Goal: Information Seeking & Learning: Learn about a topic

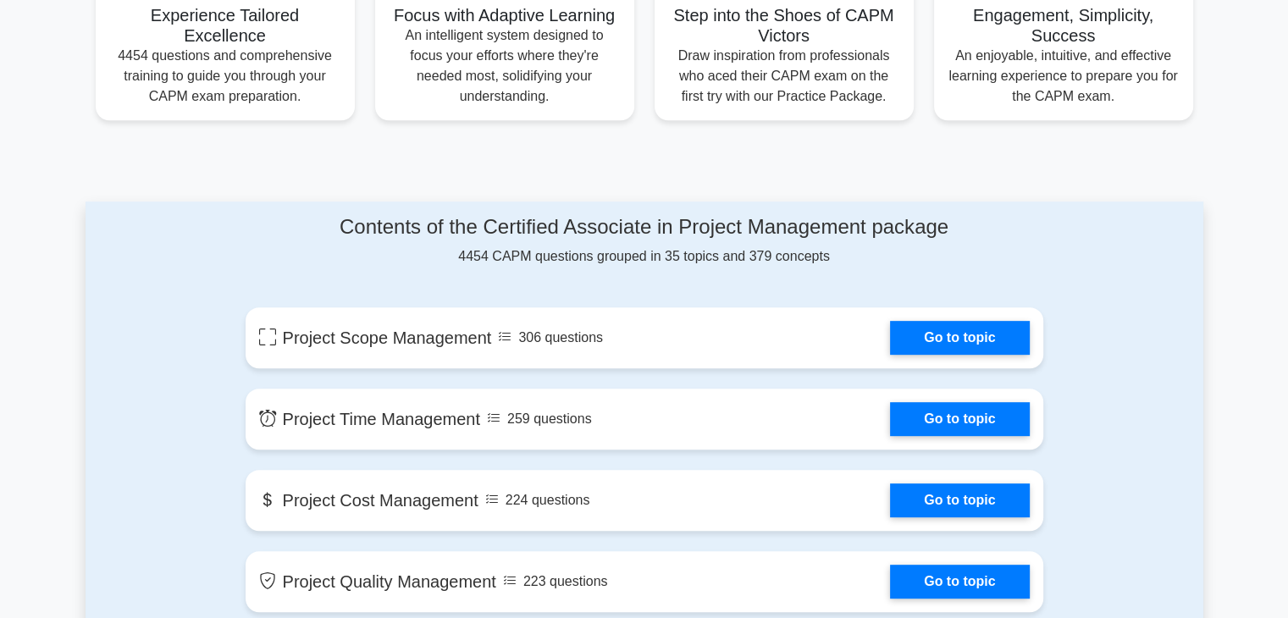
scroll to position [693, 0]
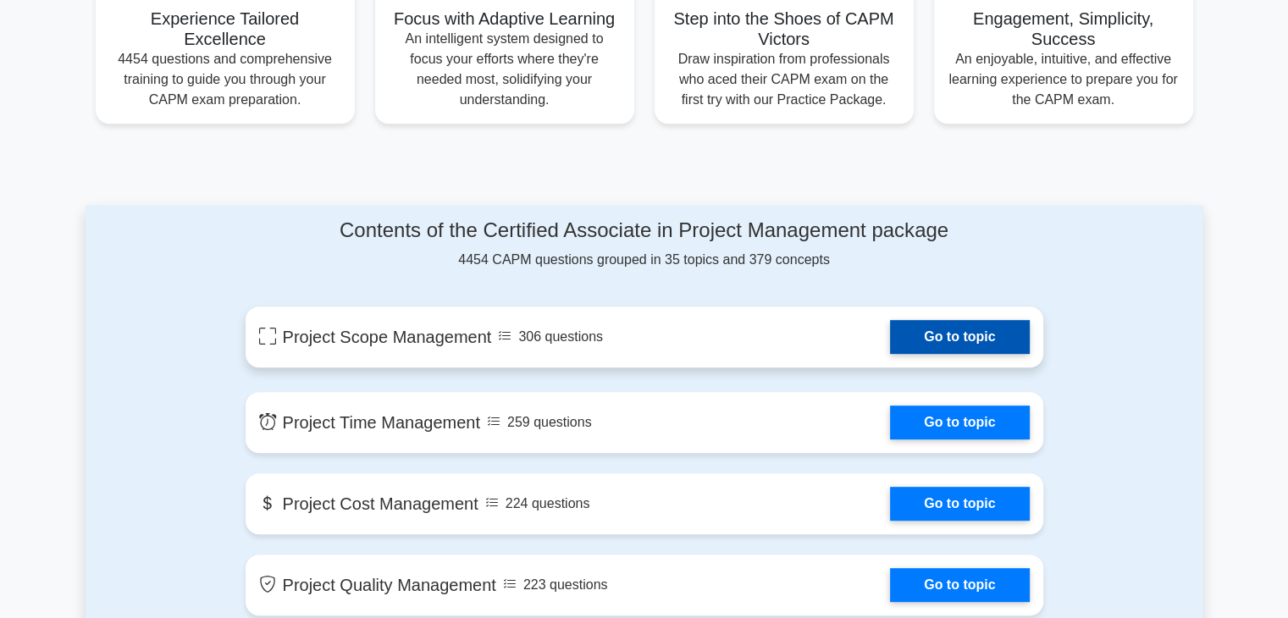
drag, startPoint x: 947, startPoint y: 336, endPoint x: 953, endPoint y: 347, distance: 12.5
click at [945, 338] on link "Go to topic" at bounding box center [959, 337] width 139 height 34
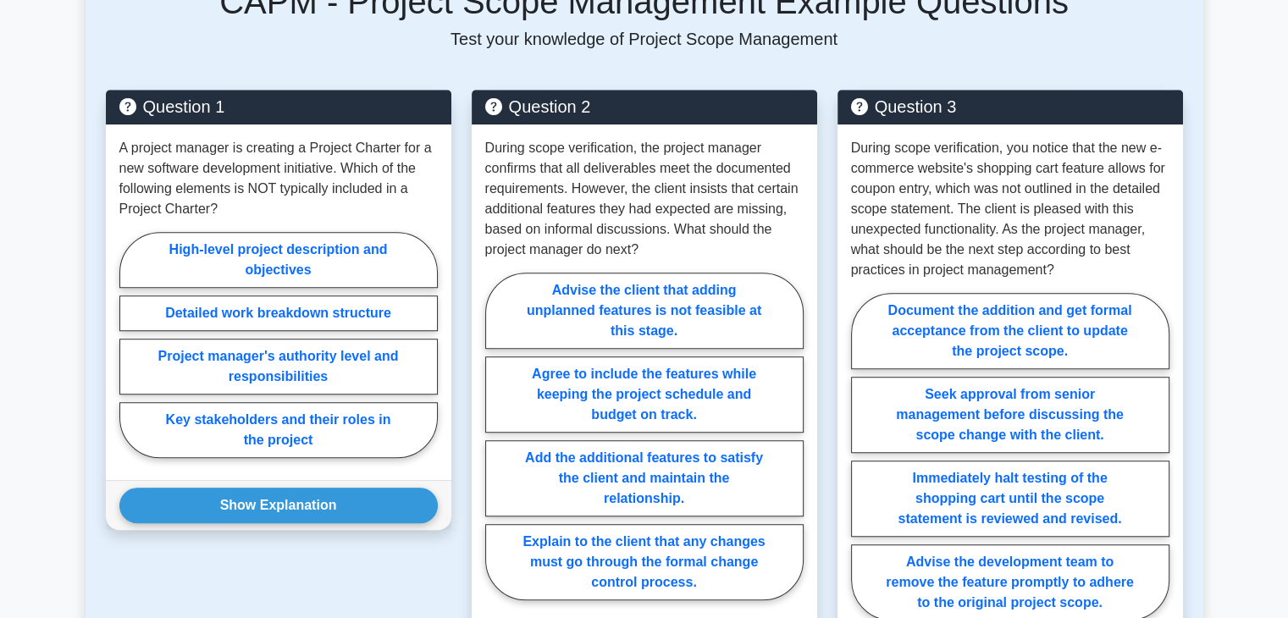
scroll to position [593, 0]
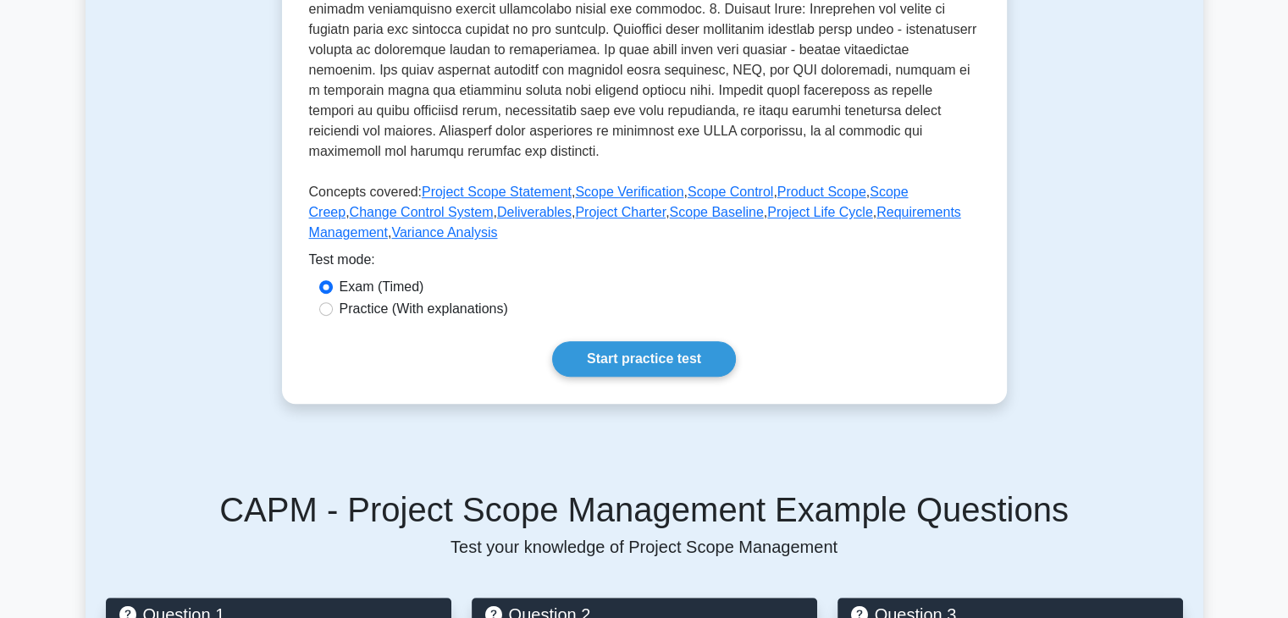
click at [444, 313] on label "Practice (With explanations)" at bounding box center [424, 309] width 169 height 20
click at [333, 313] on input "Practice (With explanations)" at bounding box center [326, 309] width 14 height 14
radio input "true"
click at [620, 346] on link "Start practice test" at bounding box center [644, 359] width 184 height 36
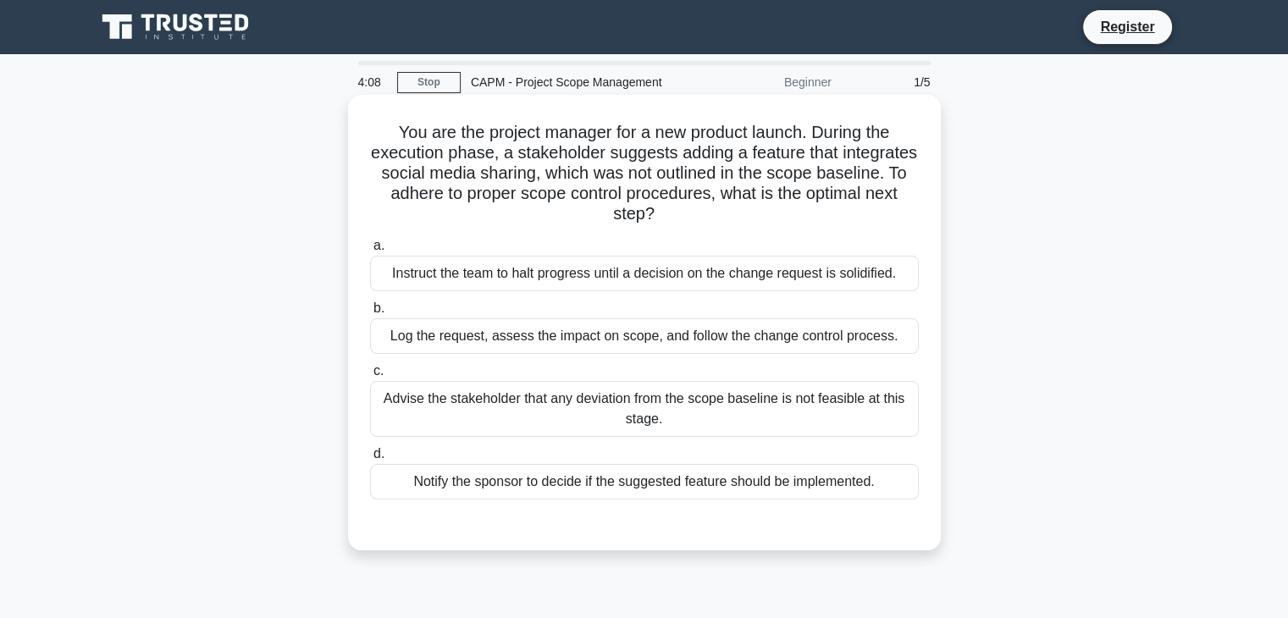
click at [756, 413] on div "Advise the stakeholder that any deviation from the scope baseline is not feasib…" at bounding box center [644, 409] width 549 height 56
click at [370, 377] on input "c. Advise the stakeholder that any deviation from the scope baseline is not fea…" at bounding box center [370, 371] width 0 height 11
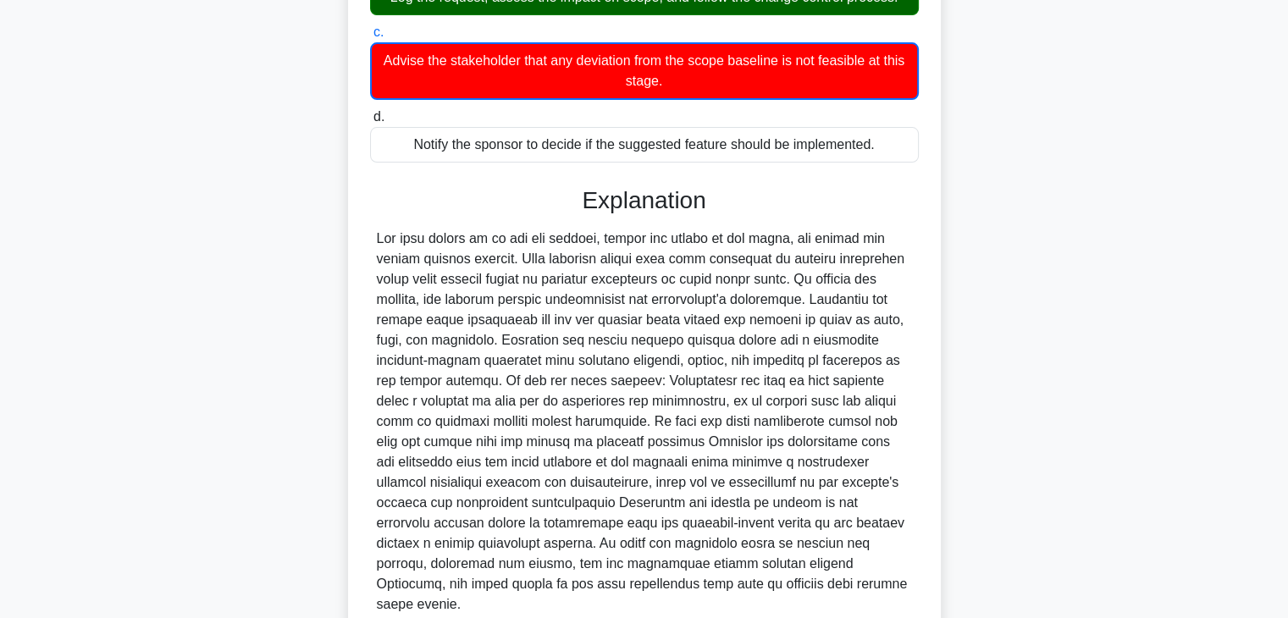
scroll to position [468, 0]
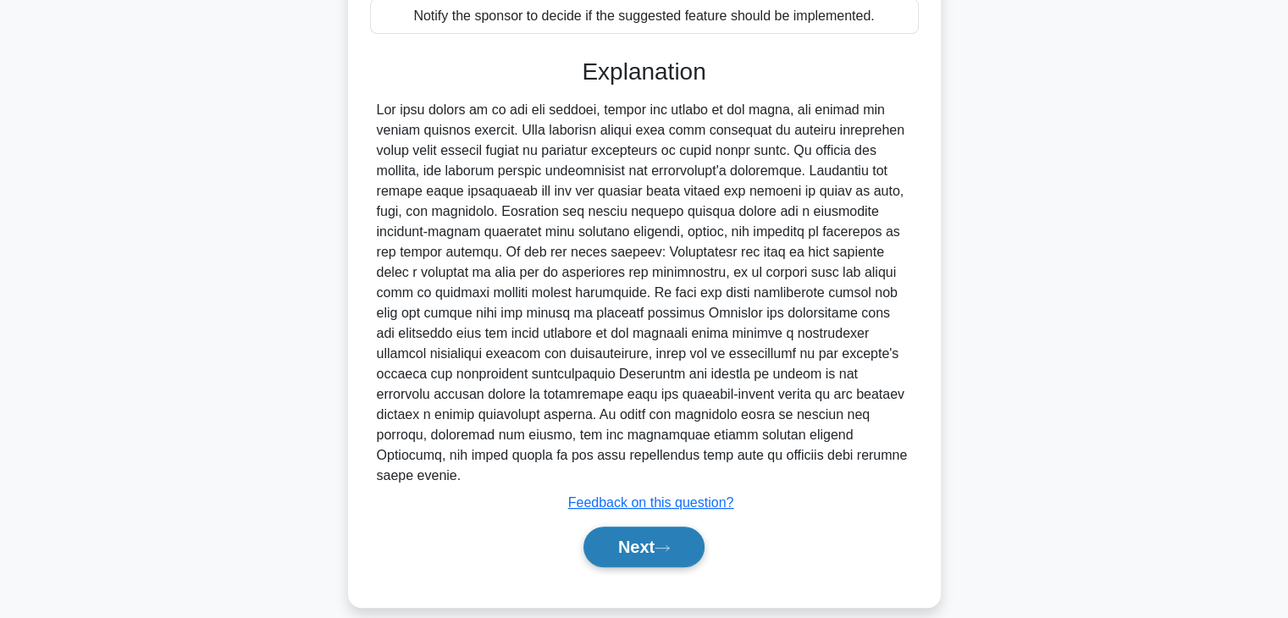
click at [624, 529] on button "Next" at bounding box center [644, 547] width 121 height 41
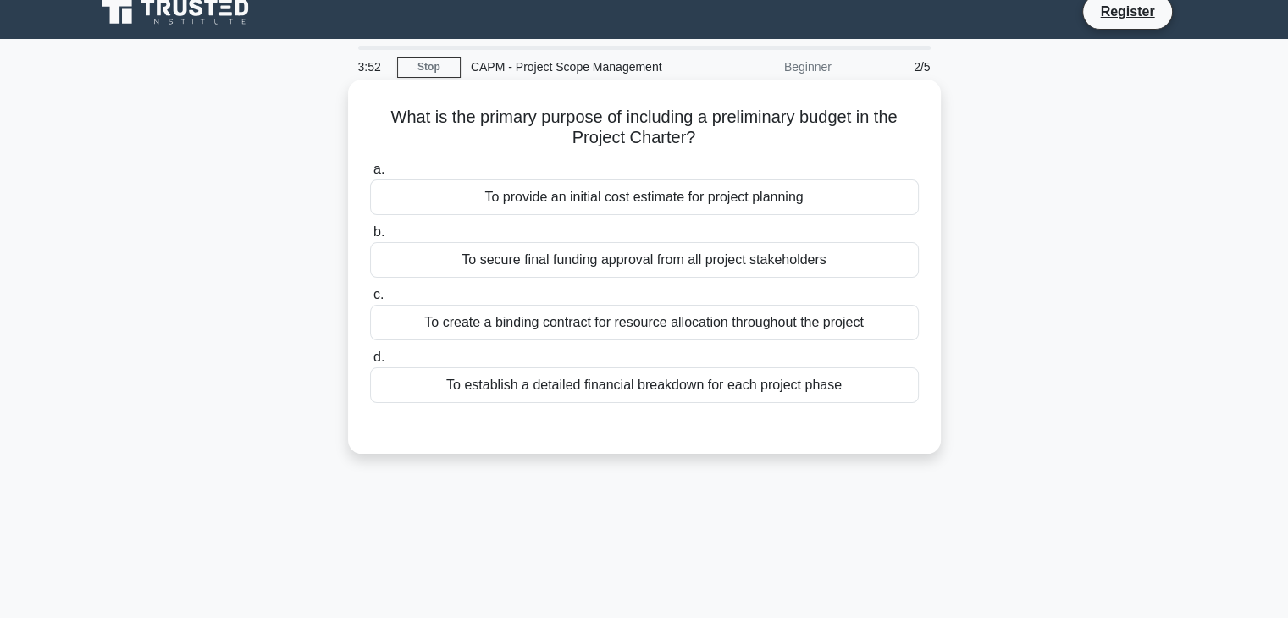
scroll to position [0, 0]
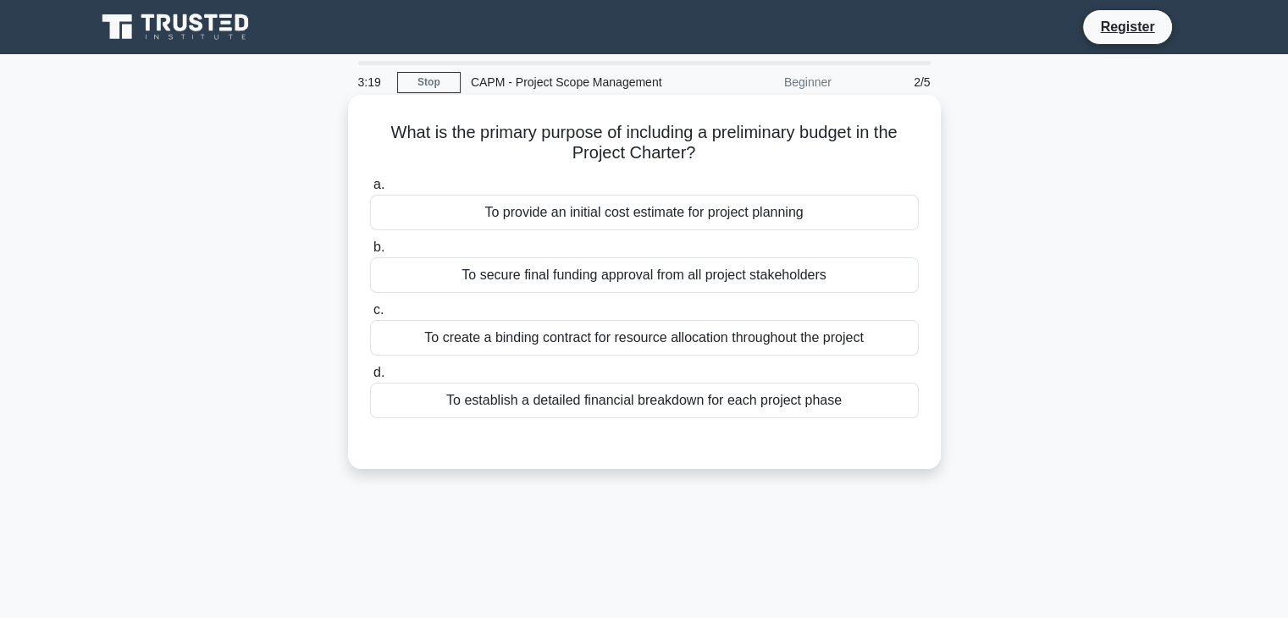
click at [671, 408] on div "To establish a detailed financial breakdown for each project phase" at bounding box center [644, 401] width 549 height 36
click at [370, 379] on input "d. To establish a detailed financial breakdown for each project phase" at bounding box center [370, 373] width 0 height 11
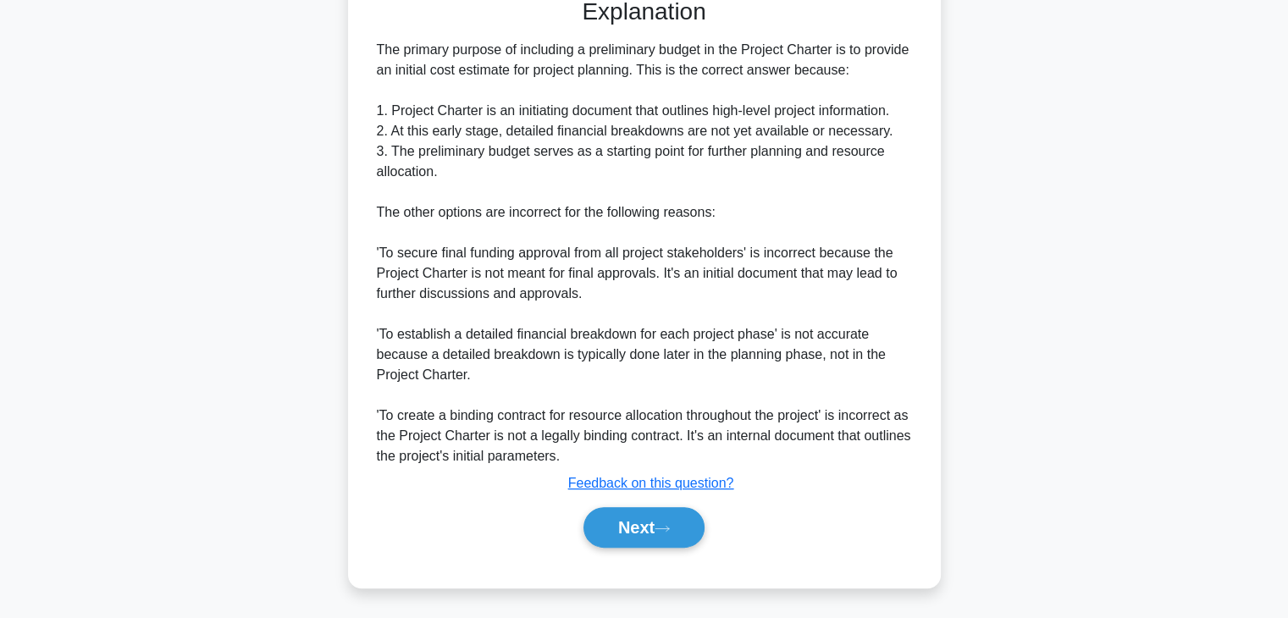
scroll to position [447, 0]
click at [697, 524] on button "Next" at bounding box center [644, 527] width 121 height 41
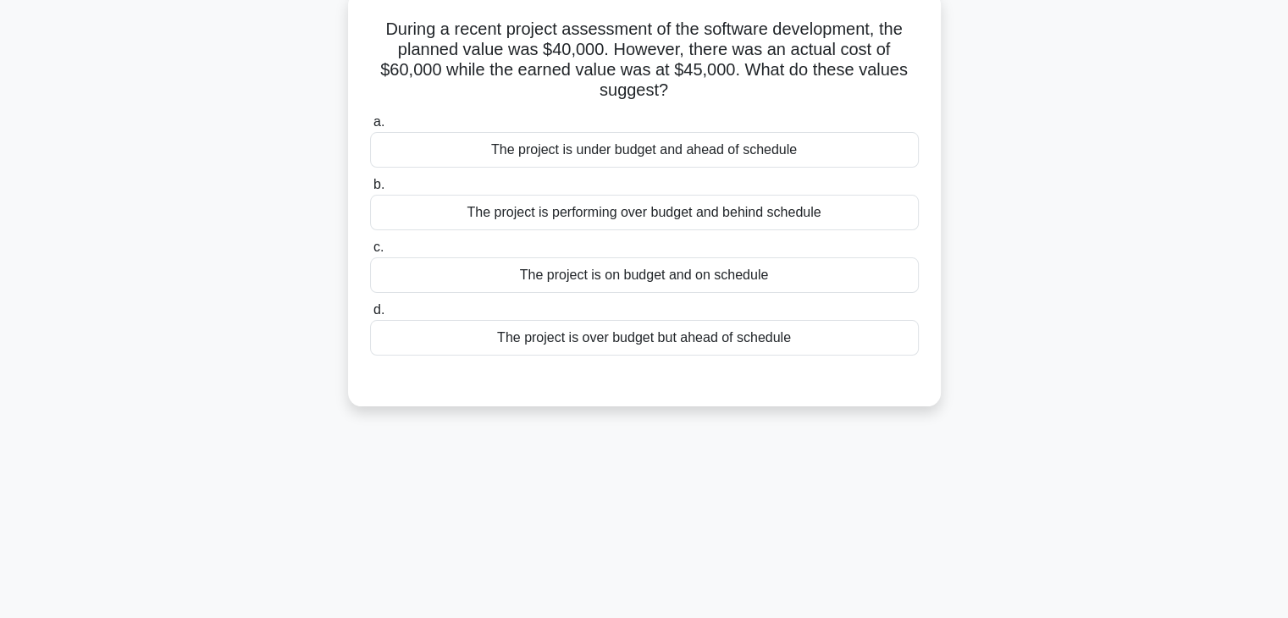
scroll to position [0, 0]
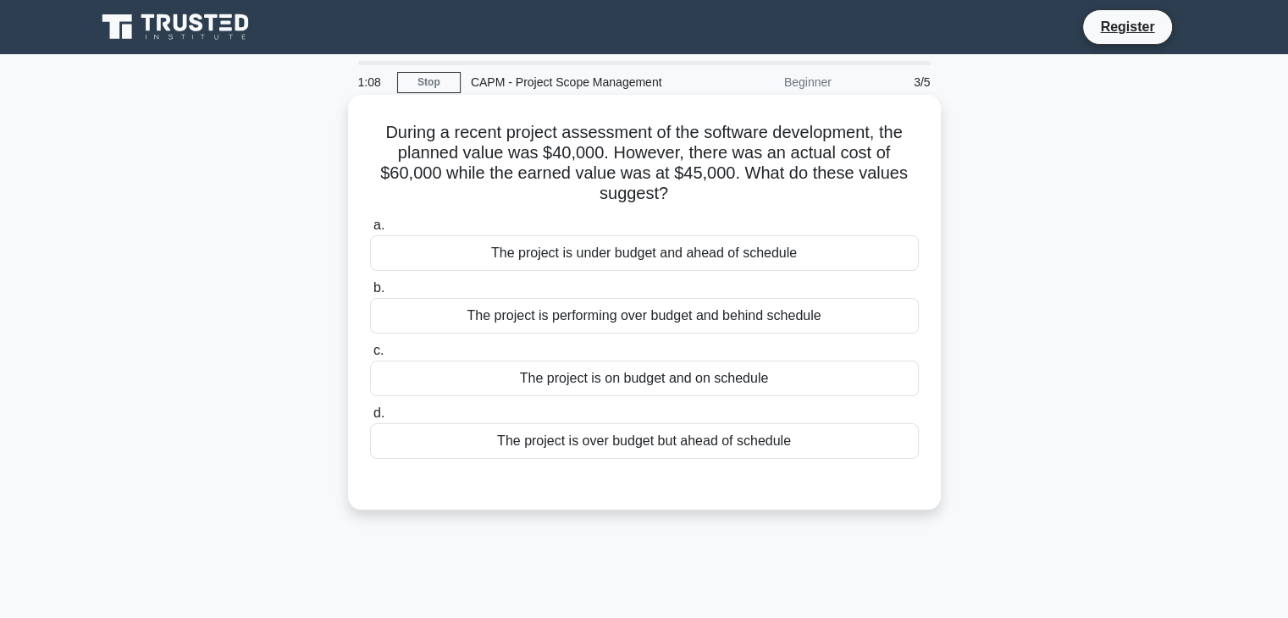
click at [670, 444] on div "The project is over budget but ahead of schedule" at bounding box center [644, 442] width 549 height 36
click at [370, 419] on input "d. The project is over budget but ahead of schedule" at bounding box center [370, 413] width 0 height 11
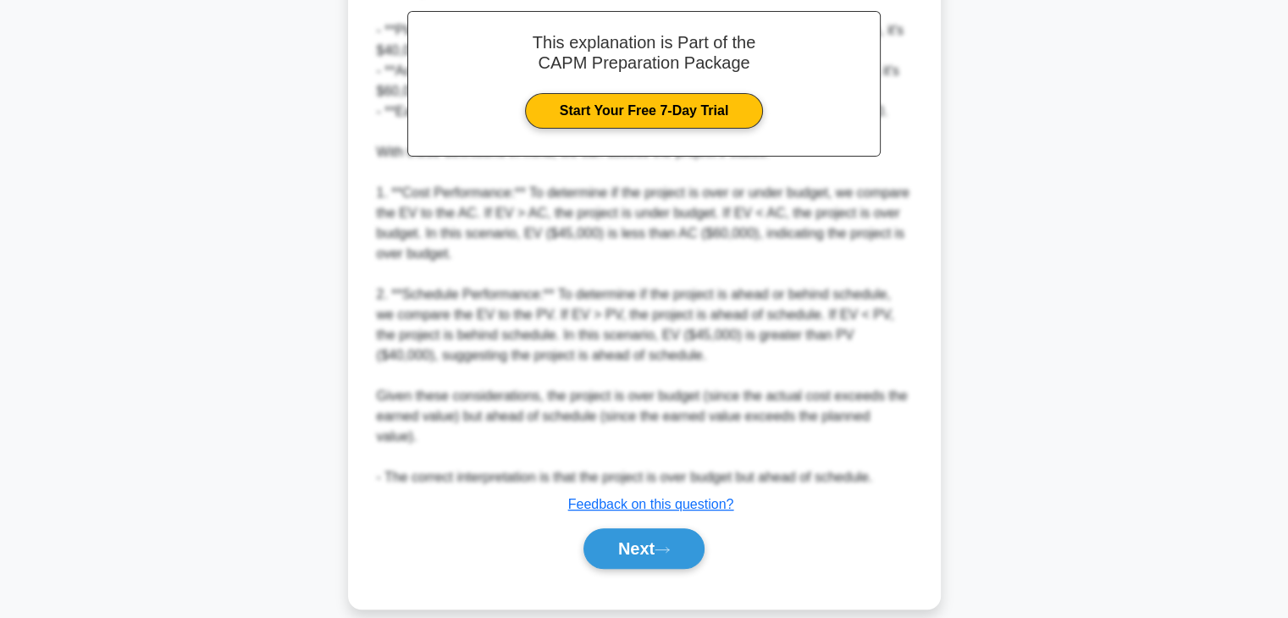
scroll to position [547, 0]
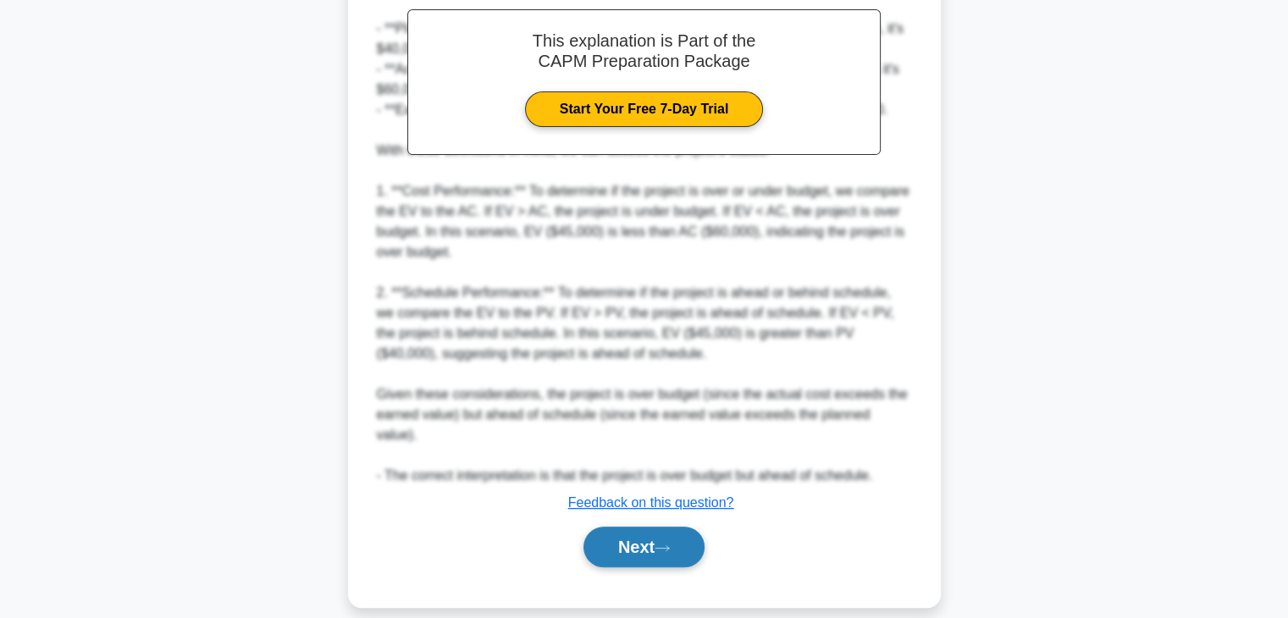
click at [625, 527] on button "Next" at bounding box center [644, 547] width 121 height 41
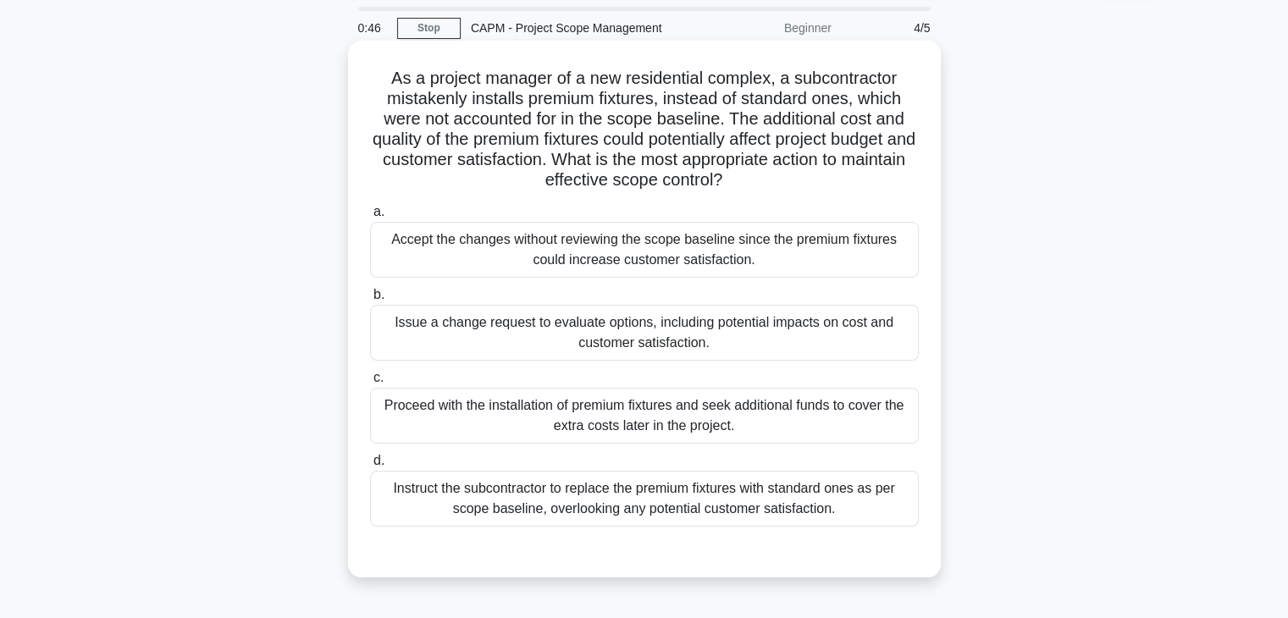
scroll to position [85, 0]
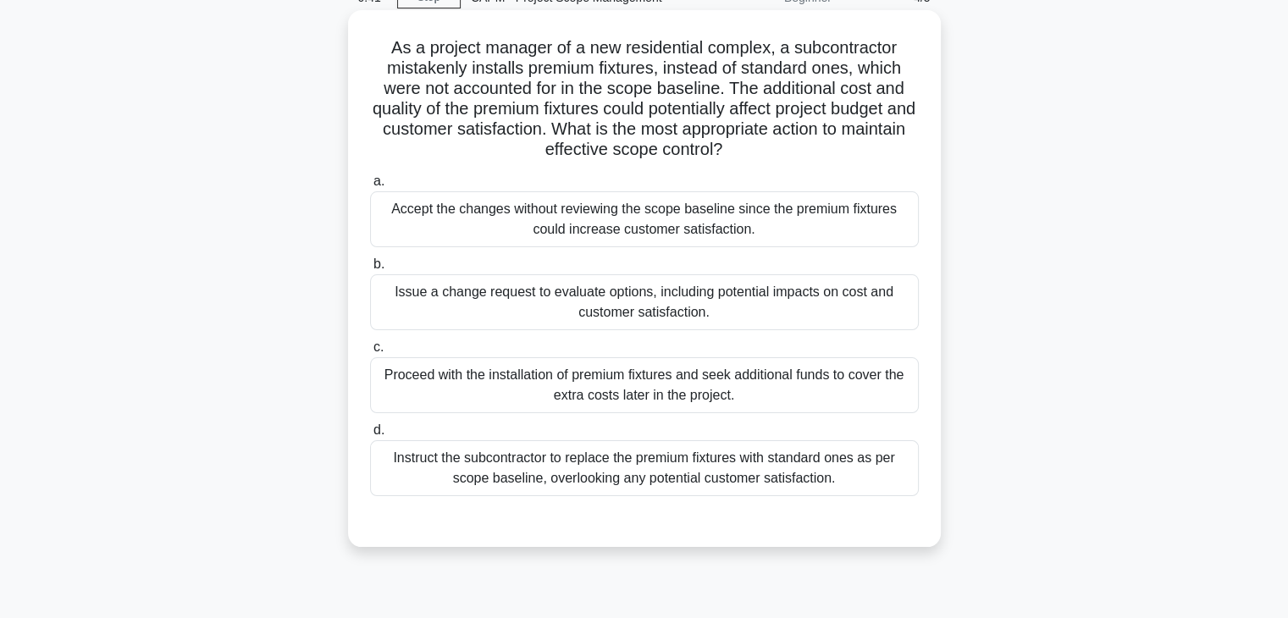
click at [727, 391] on div "Proceed with the installation of premium fixtures and seek additional funds to …" at bounding box center [644, 385] width 549 height 56
click at [370, 353] on input "c. Proceed with the installation of premium fixtures and seek additional funds …" at bounding box center [370, 347] width 0 height 11
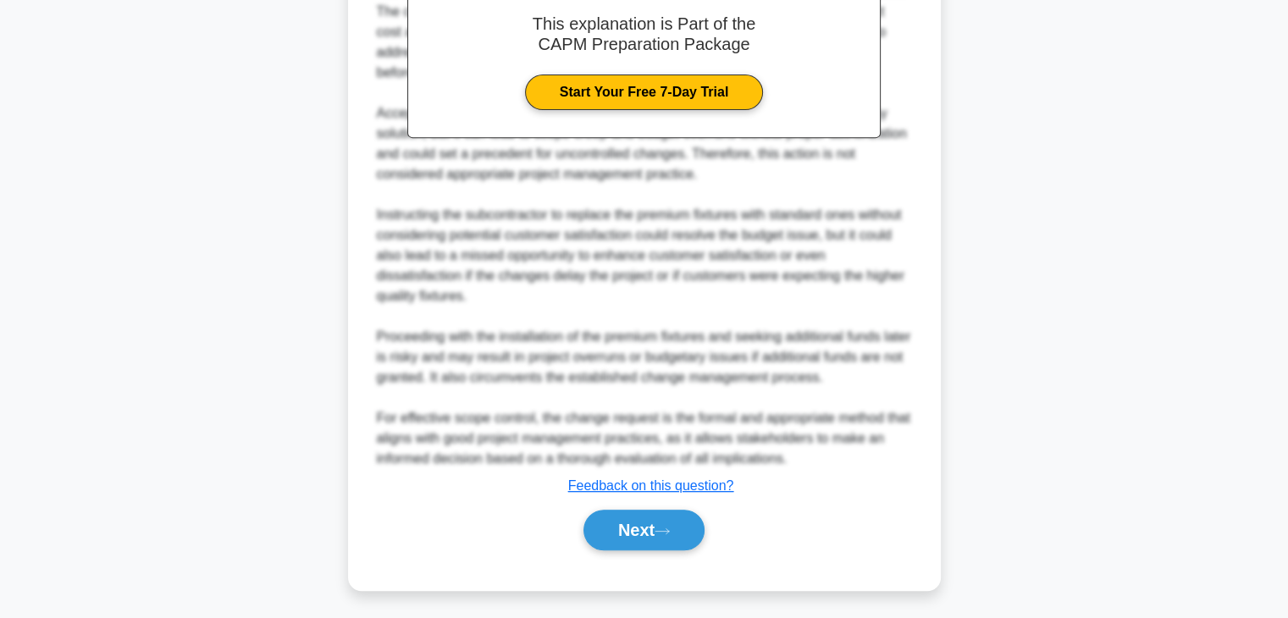
scroll to position [691, 0]
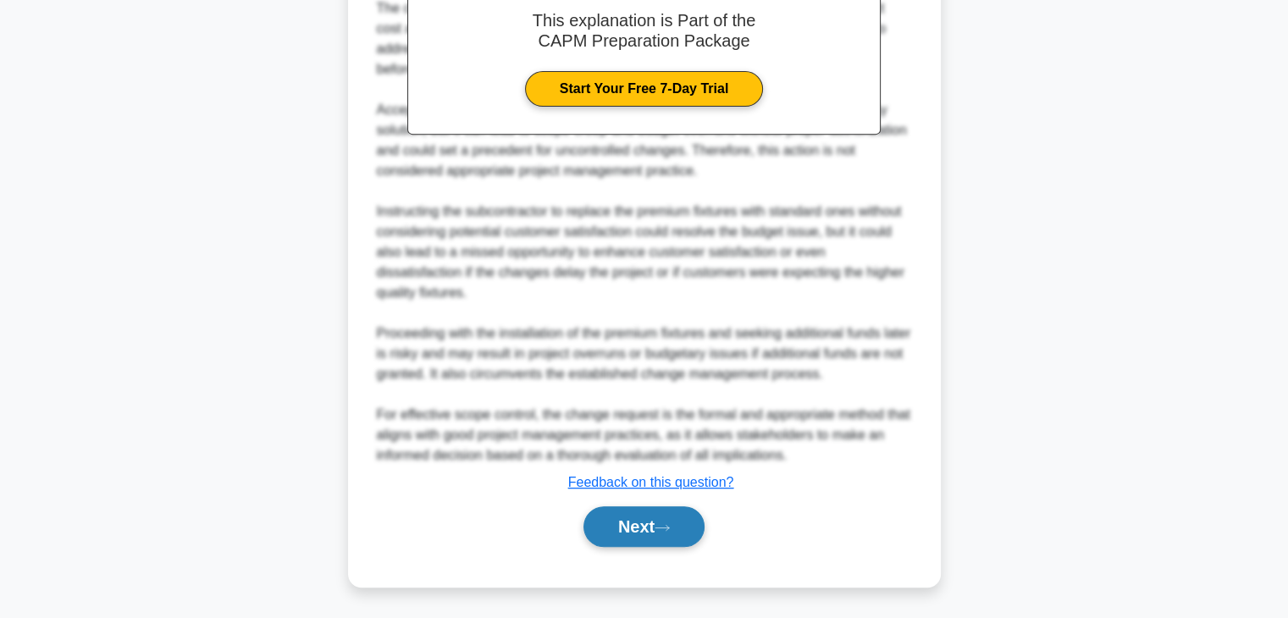
click at [632, 533] on button "Next" at bounding box center [644, 527] width 121 height 41
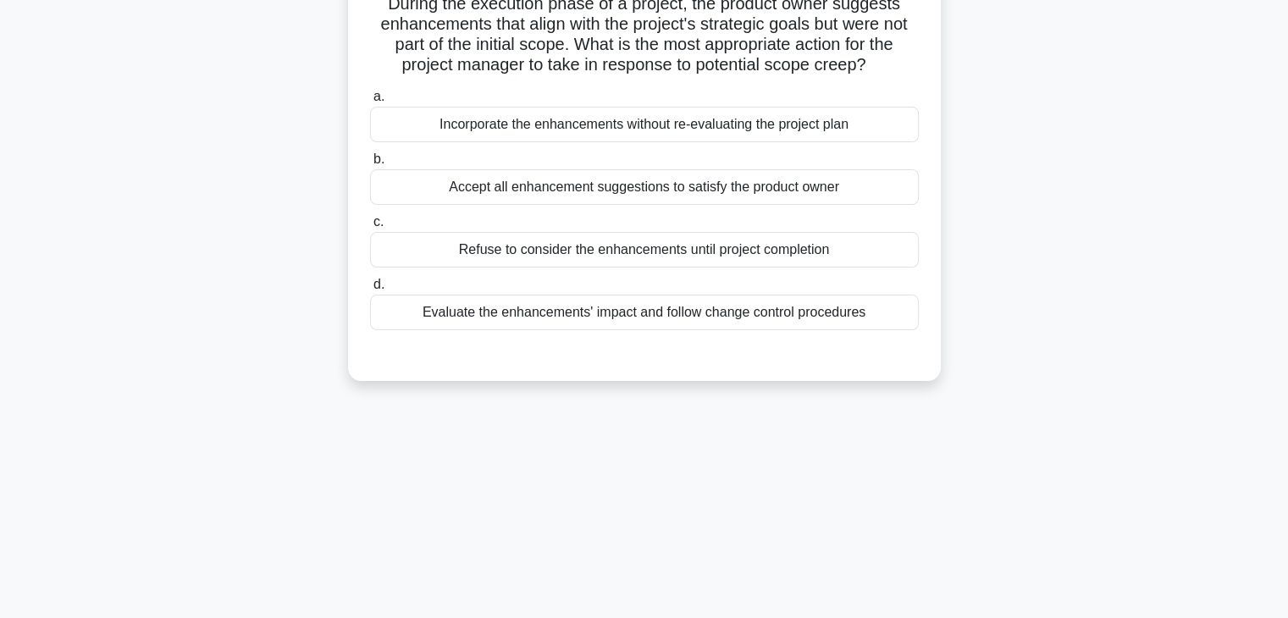
scroll to position [0, 0]
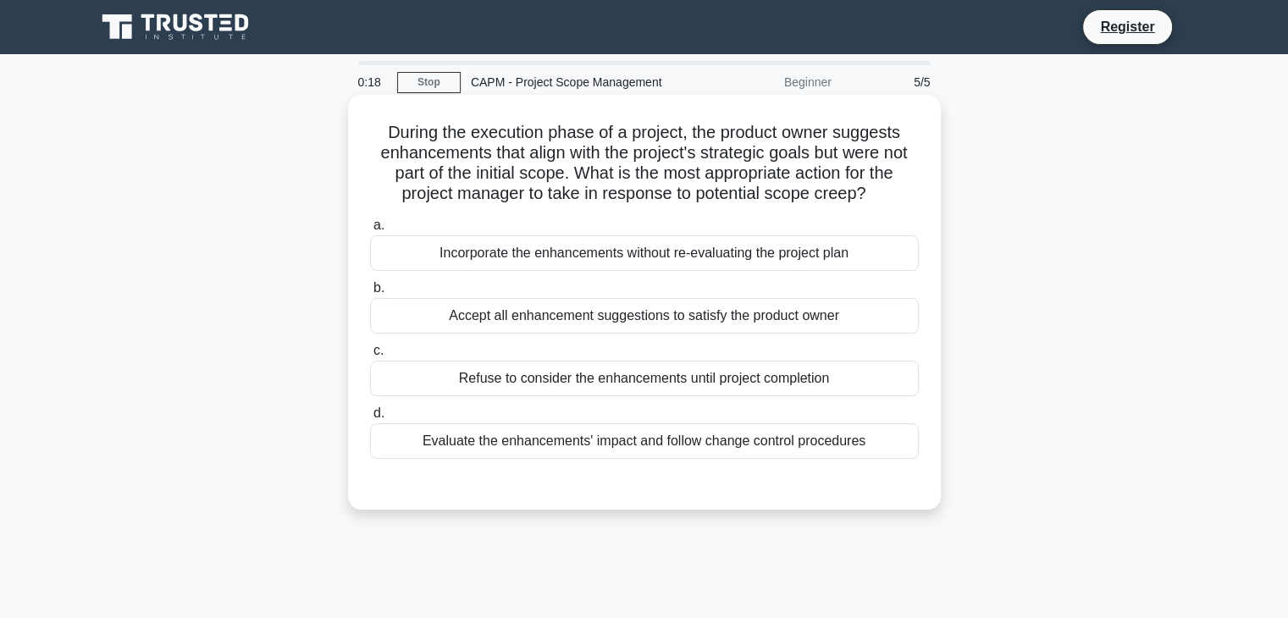
click at [600, 451] on div "Evaluate the enhancements' impact and follow change control procedures" at bounding box center [644, 442] width 549 height 36
click at [370, 419] on input "d. Evaluate the enhancements' impact and follow change control procedures" at bounding box center [370, 413] width 0 height 11
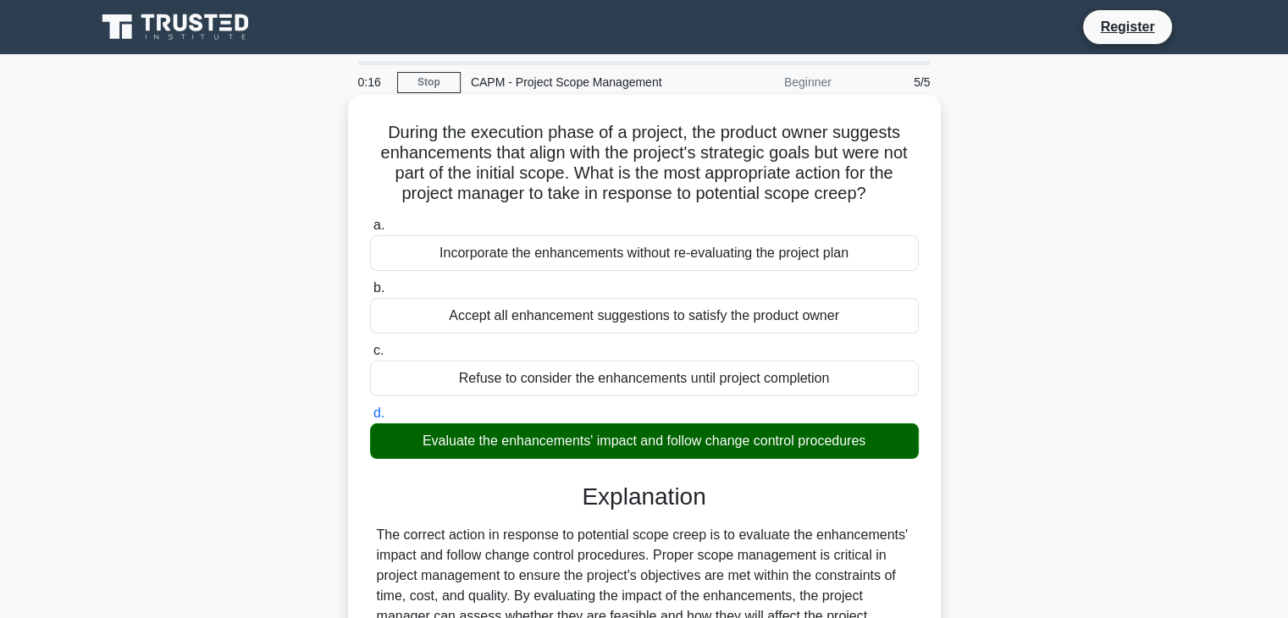
scroll to position [385, 0]
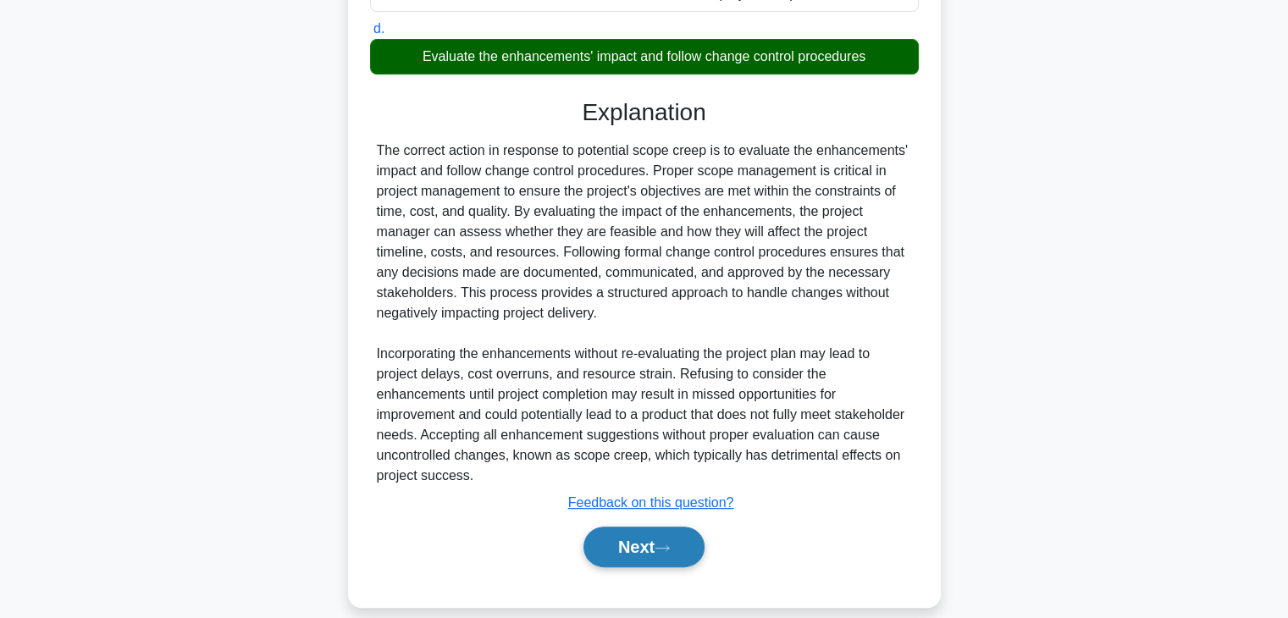
click at [671, 533] on button "Next" at bounding box center [644, 547] width 121 height 41
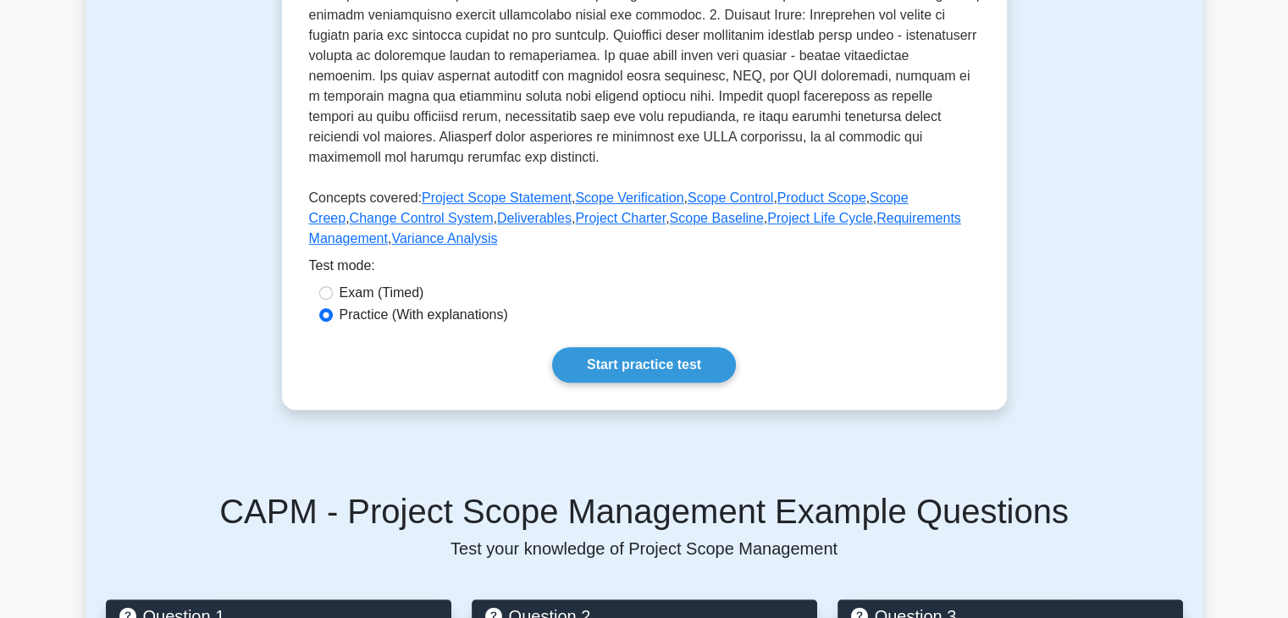
scroll to position [593, 0]
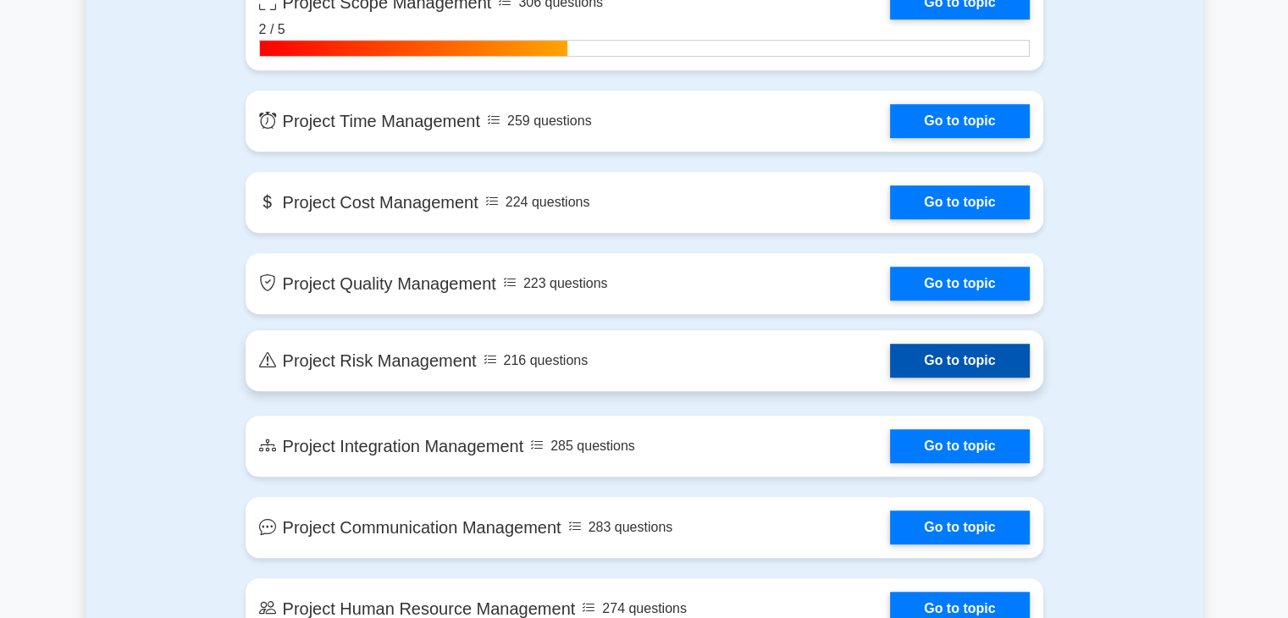
scroll to position [778, 0]
